Goal: Transaction & Acquisition: Purchase product/service

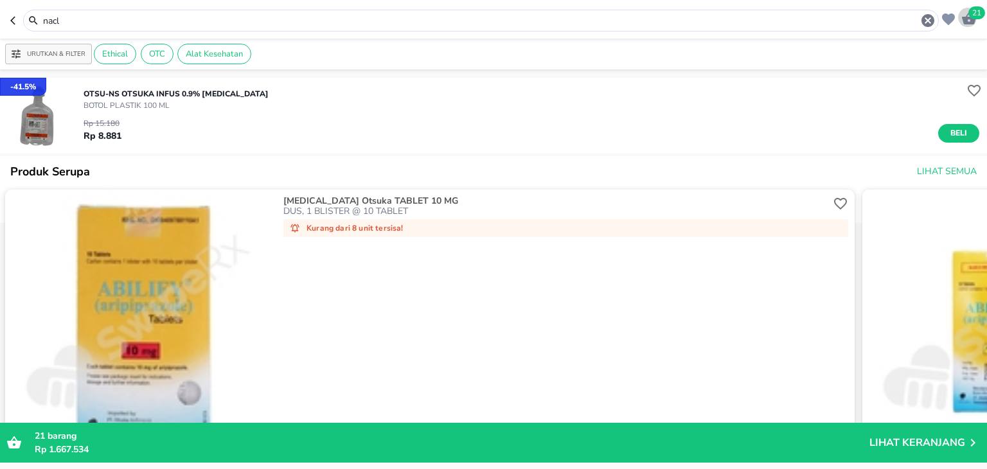
click at [967, 17] on icon "button" at bounding box center [969, 18] width 14 height 12
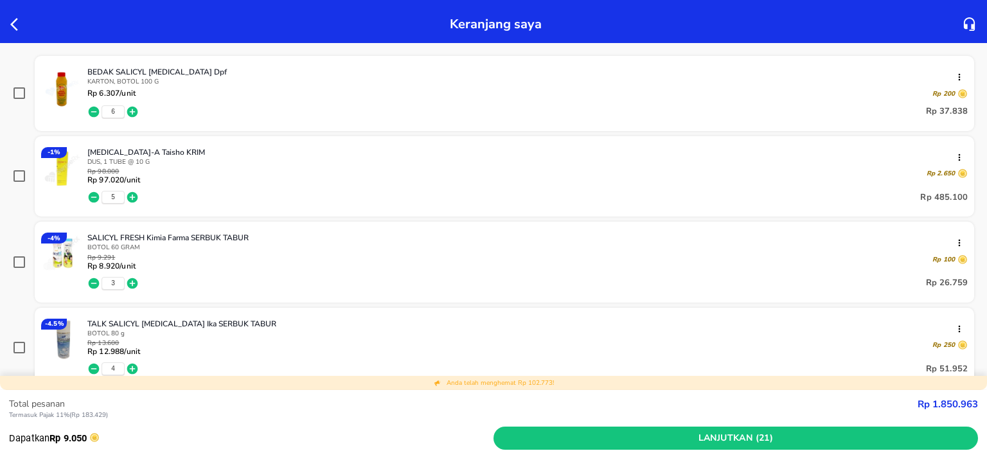
scroll to position [123, 0]
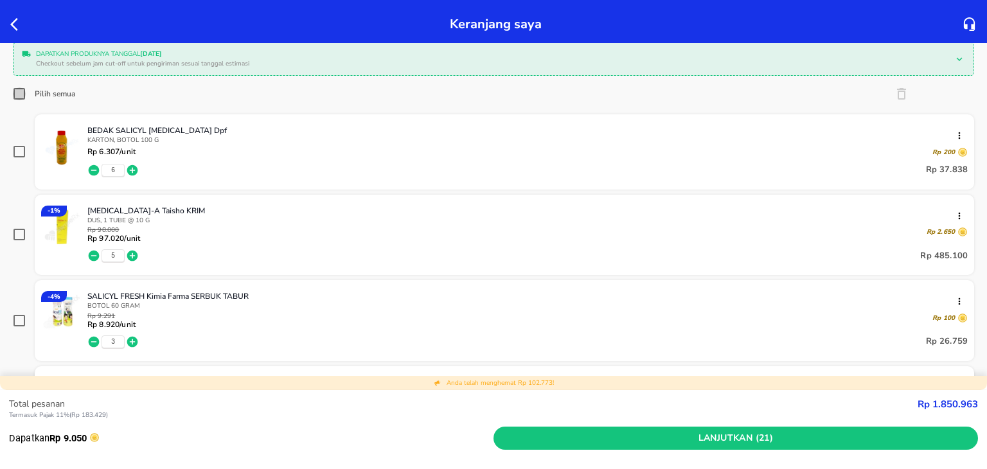
click at [25, 95] on input "Pilih semua" at bounding box center [19, 93] width 13 height 13
checkbox input "true"
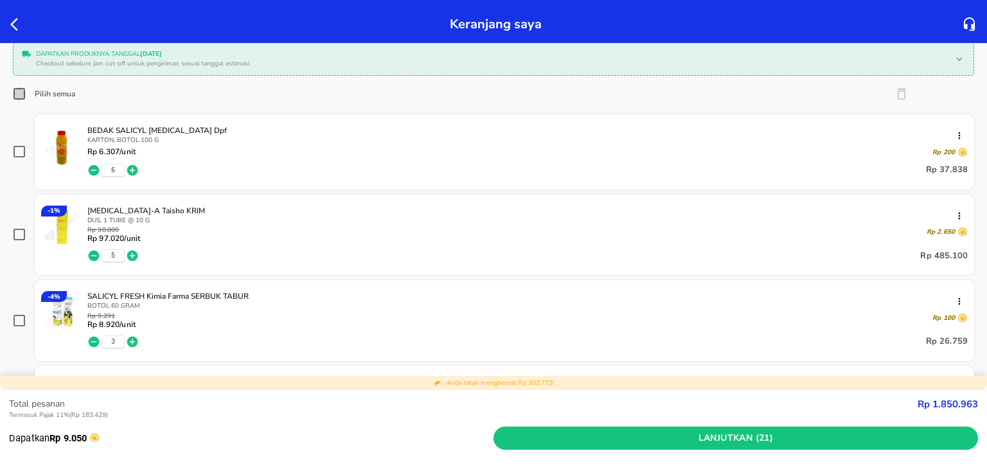
checkbox input "true"
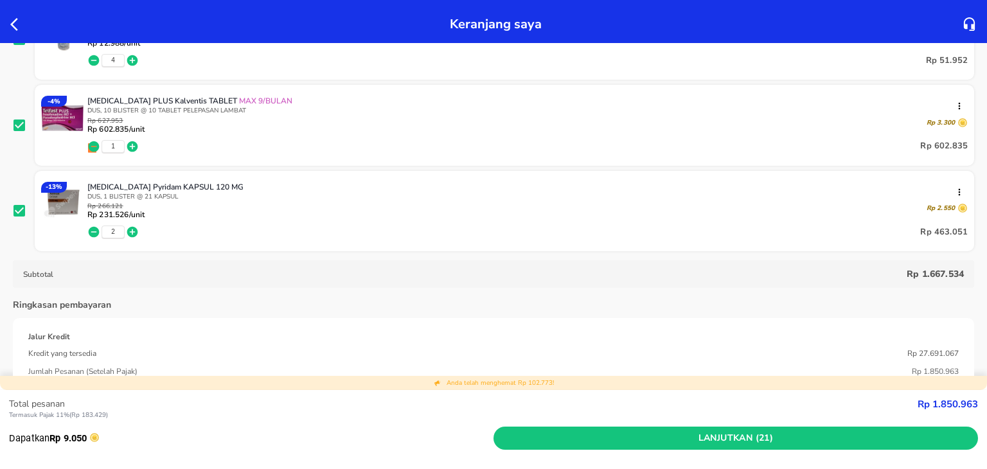
scroll to position [490, 0]
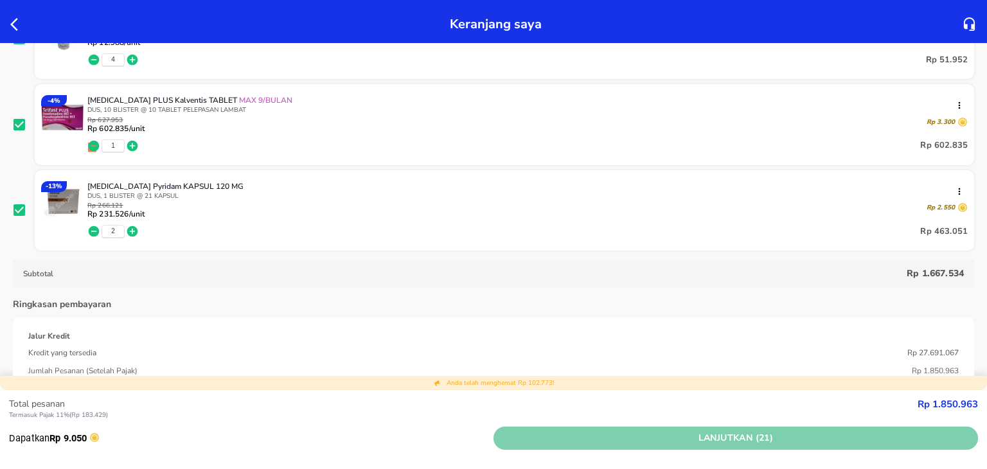
click at [645, 432] on span "Lanjutkan (21)" at bounding box center [736, 439] width 474 height 16
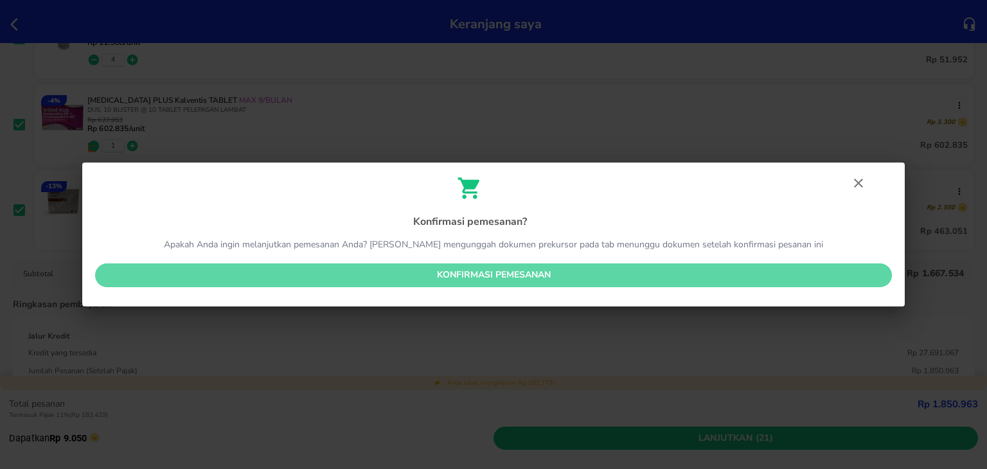
click at [473, 271] on span "Konfirmasi pemesanan" at bounding box center [493, 275] width 776 height 16
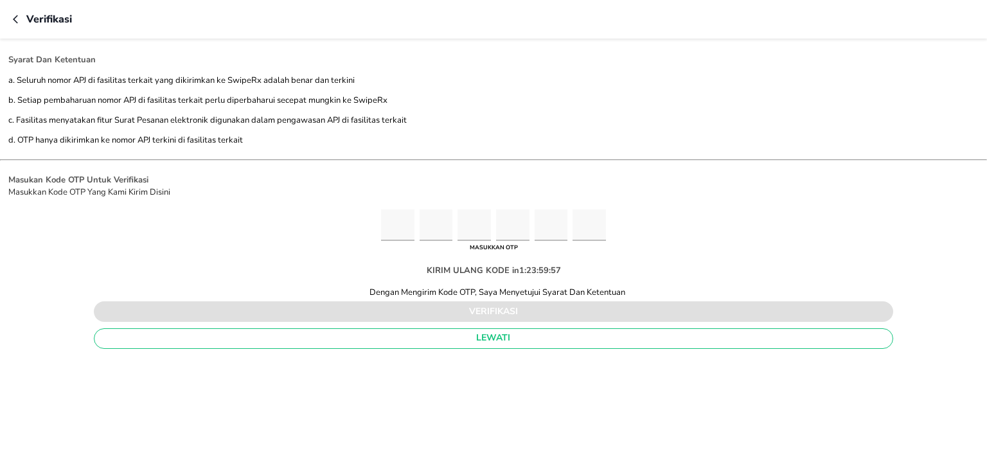
click at [386, 221] on input "Please enter OTP character 1" at bounding box center [397, 224] width 33 height 31
type input "4"
type input "9"
type input "2"
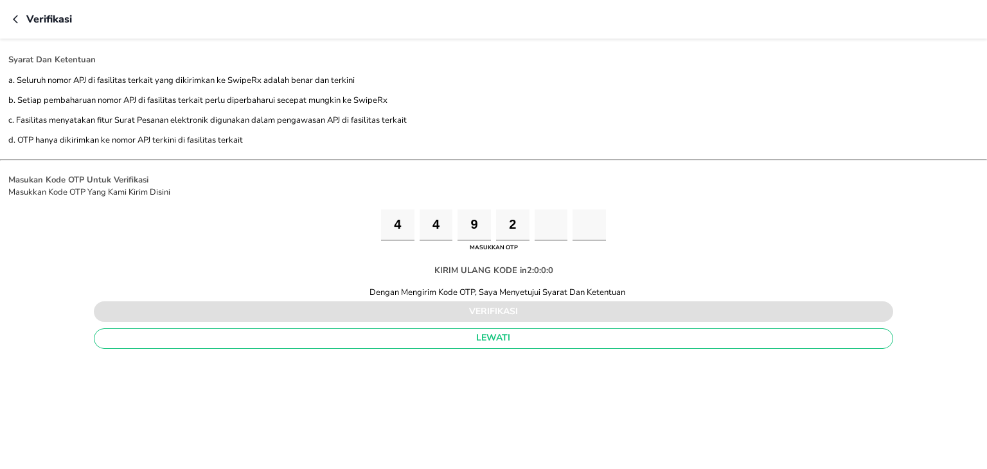
type input "6"
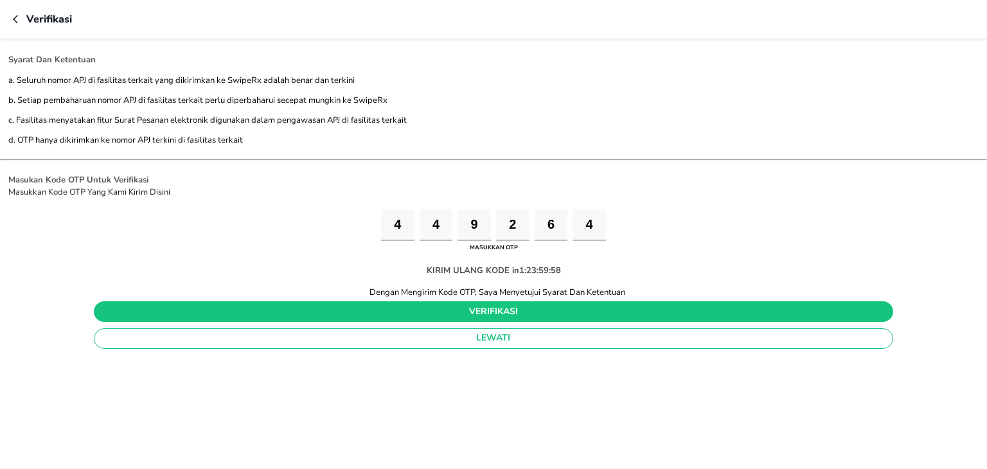
type input "4"
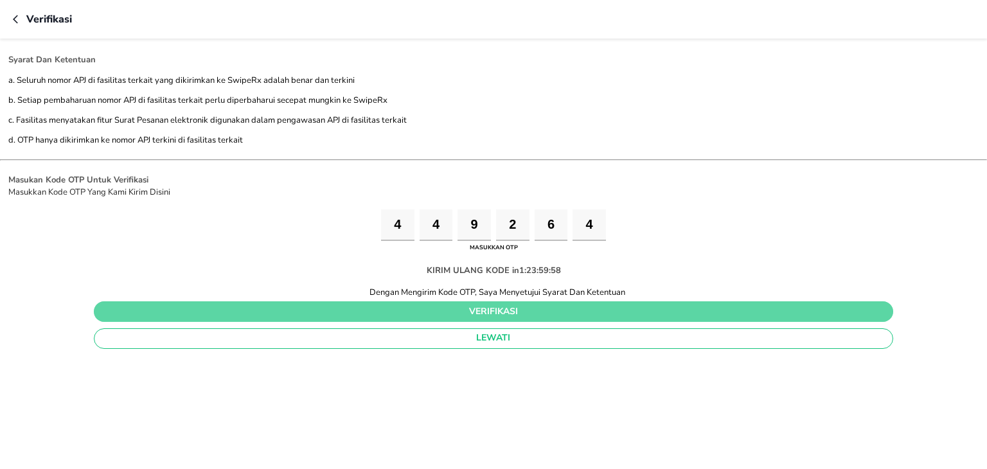
click at [361, 312] on span "verifikasi" at bounding box center [493, 312] width 779 height 16
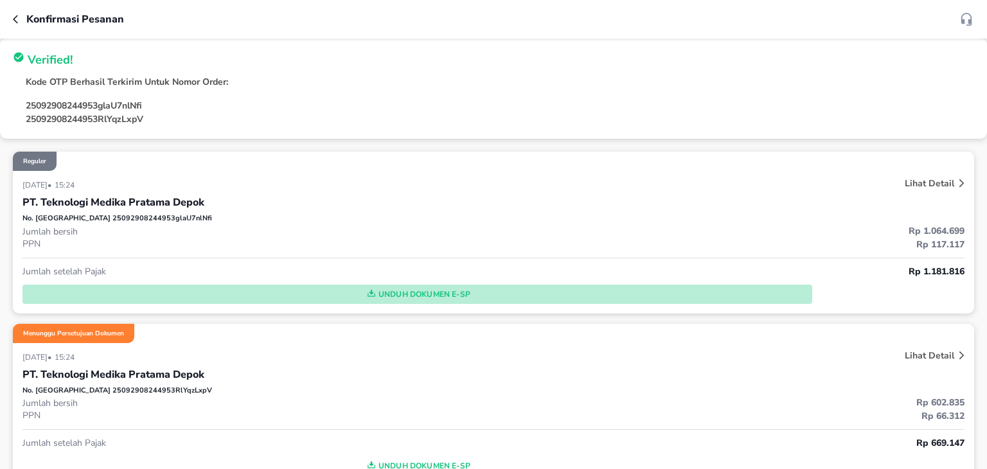
click at [413, 290] on span "Unduh Dokumen e-SP" at bounding box center [418, 294] width 780 height 17
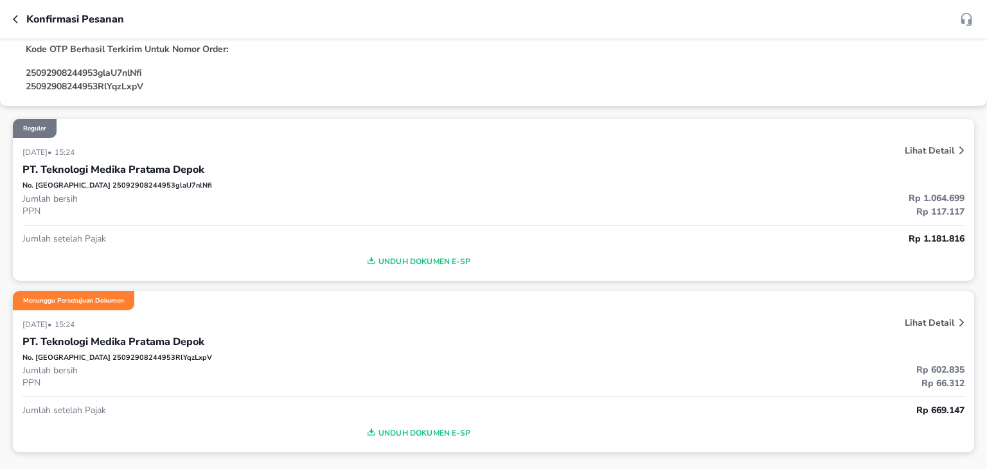
scroll to position [33, 0]
click at [923, 327] on p "Lihat Detail" at bounding box center [929, 322] width 49 height 12
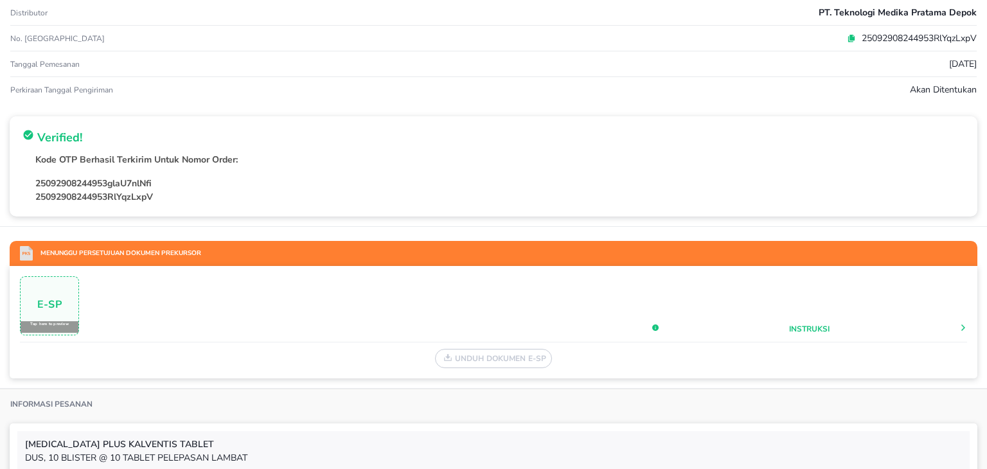
scroll to position [0, 0]
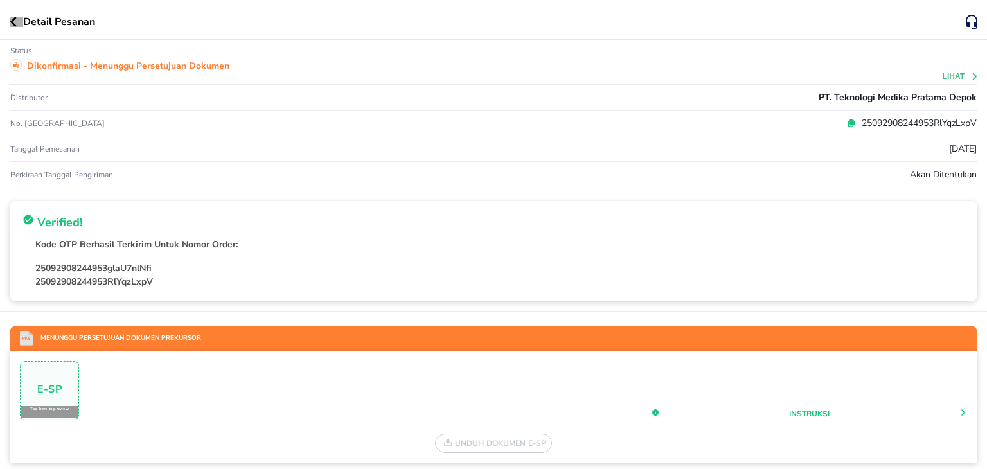
click at [21, 26] on button "button" at bounding box center [16, 22] width 13 height 10
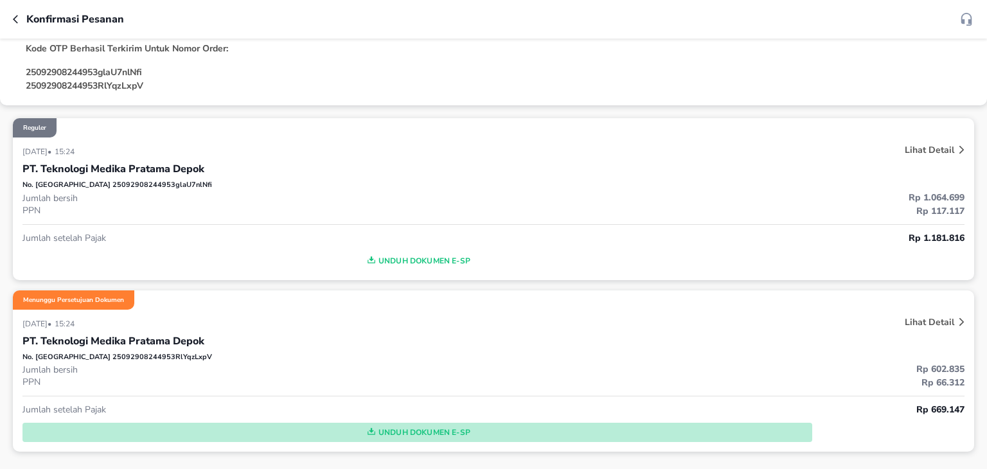
click at [424, 433] on span "Unduh Dokumen e-SP" at bounding box center [418, 432] width 780 height 17
